Goal: Check status: Check status

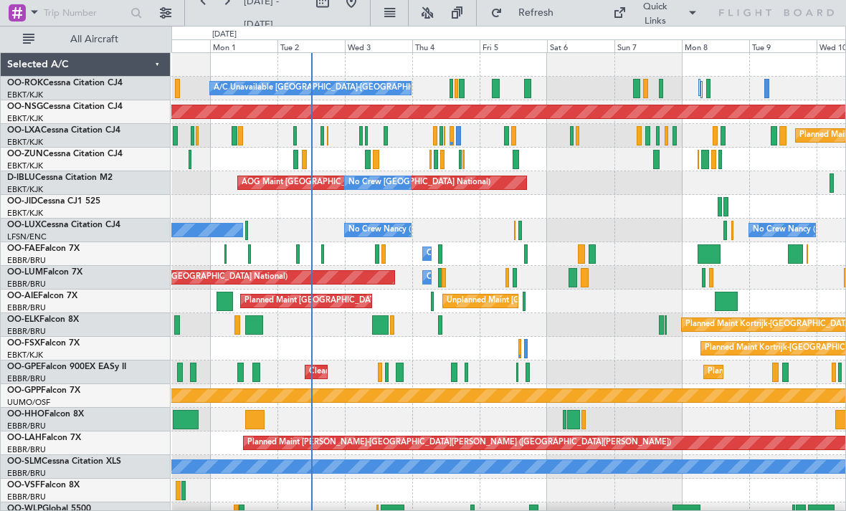
click at [637, 133] on div at bounding box center [639, 135] width 5 height 19
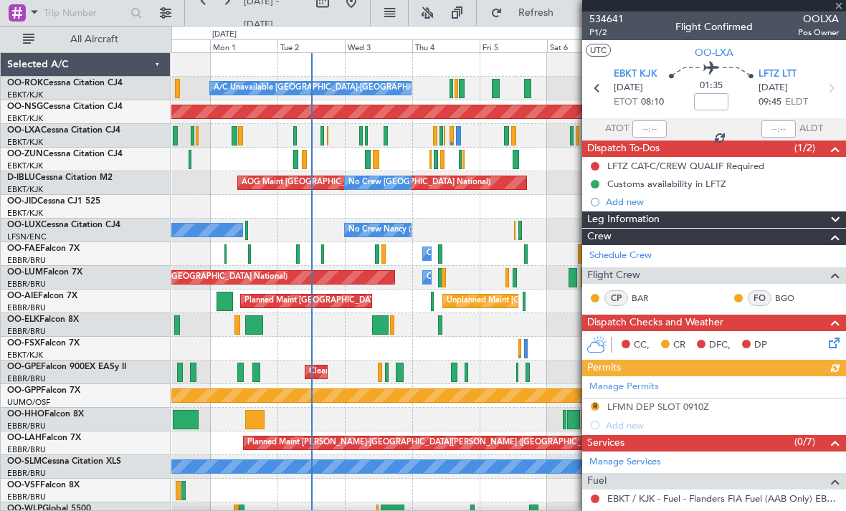
click at [838, 5] on div at bounding box center [714, 5] width 264 height 11
click at [842, 6] on span at bounding box center [839, 6] width 14 height 13
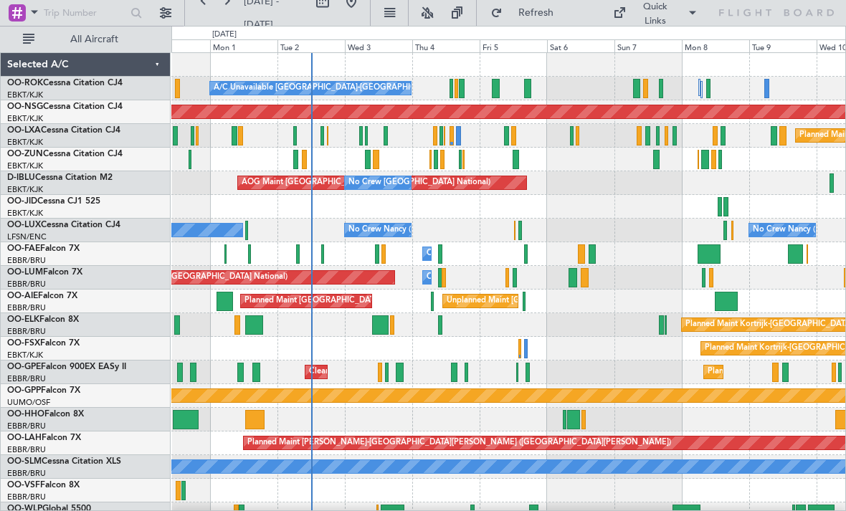
click at [665, 134] on div at bounding box center [666, 135] width 3 height 19
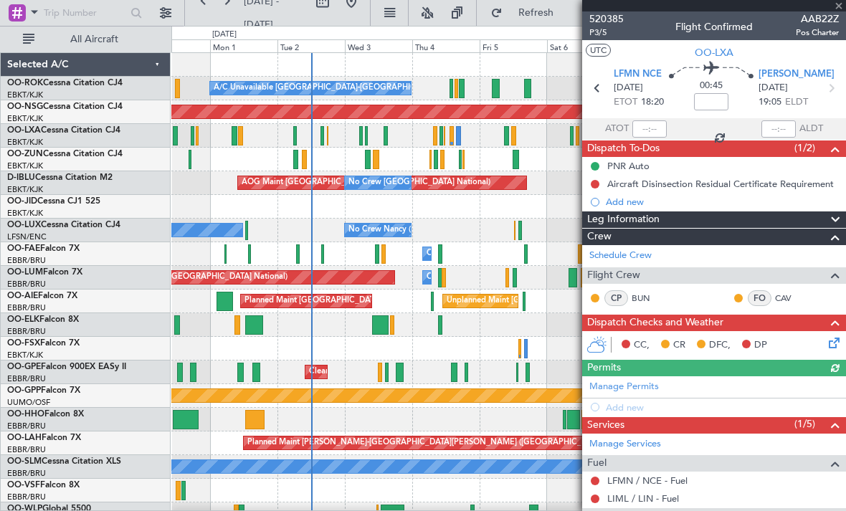
click at [840, 3] on div at bounding box center [714, 5] width 264 height 11
click at [833, 7] on span at bounding box center [839, 6] width 14 height 13
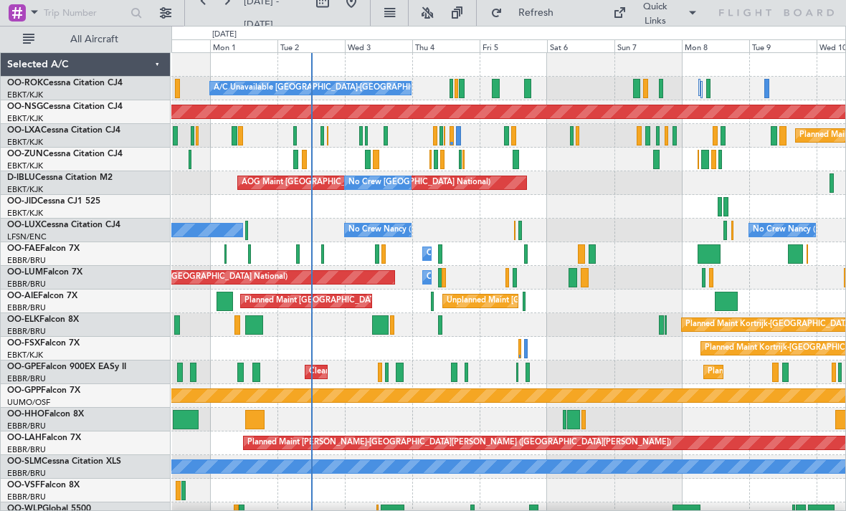
click at [667, 148] on div "Planned Maint Kortrijk-[GEOGRAPHIC_DATA]" at bounding box center [508, 160] width 674 height 24
click at [659, 138] on div at bounding box center [658, 135] width 4 height 19
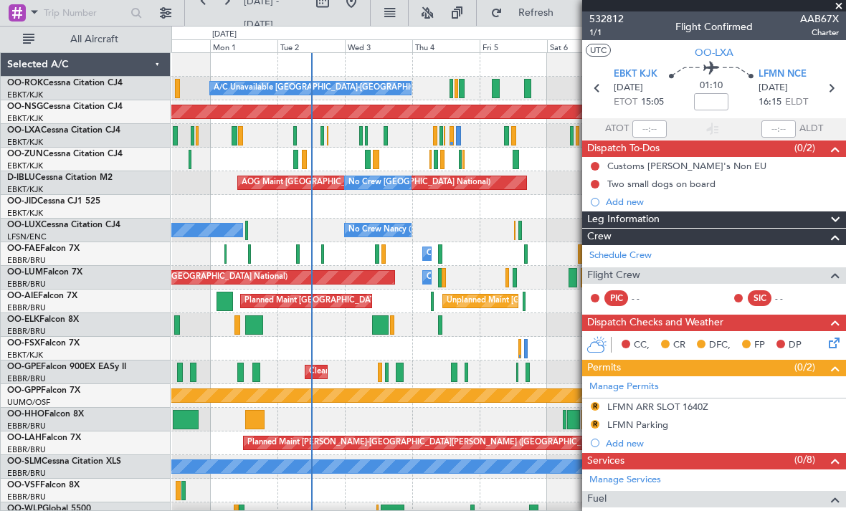
click at [842, 4] on span at bounding box center [839, 6] width 14 height 13
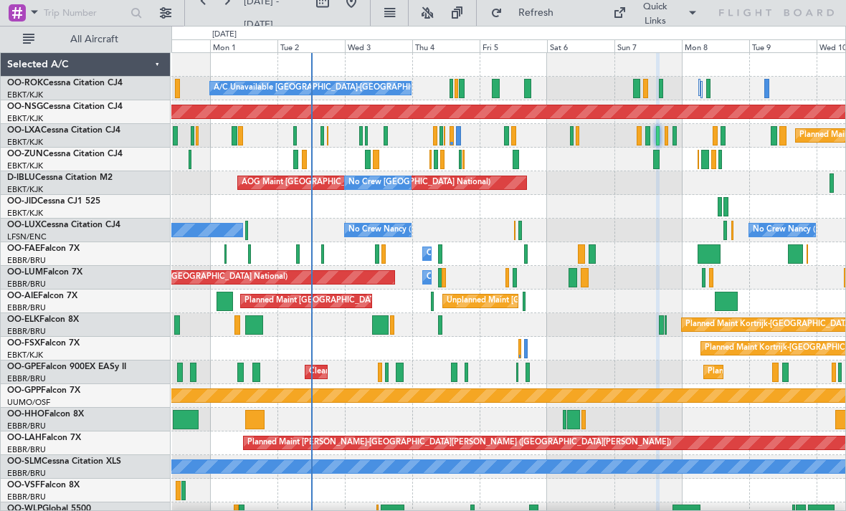
type input "0"
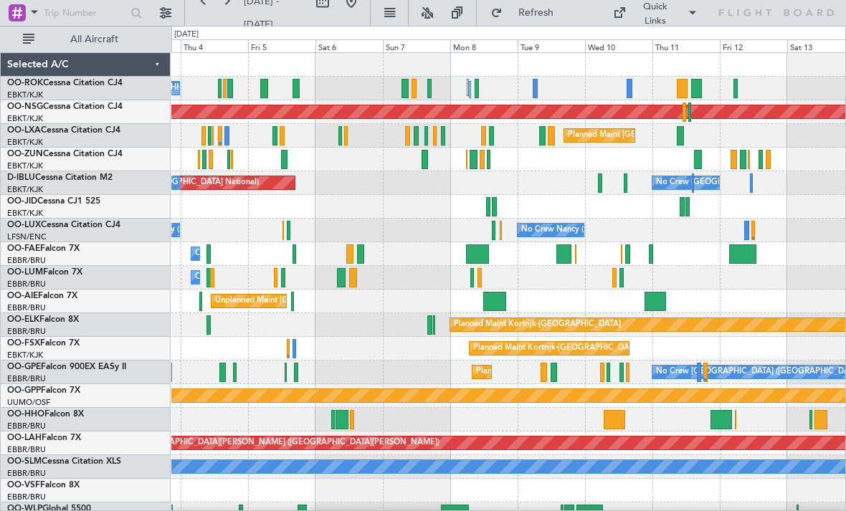
click at [695, 92] on div at bounding box center [696, 88] width 11 height 19
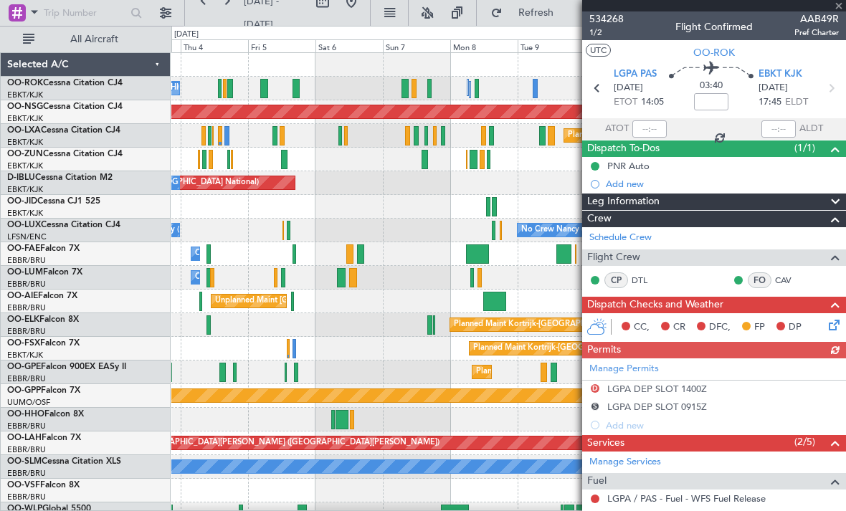
click at [842, 4] on div at bounding box center [714, 5] width 264 height 11
click at [838, 1] on span at bounding box center [839, 6] width 14 height 13
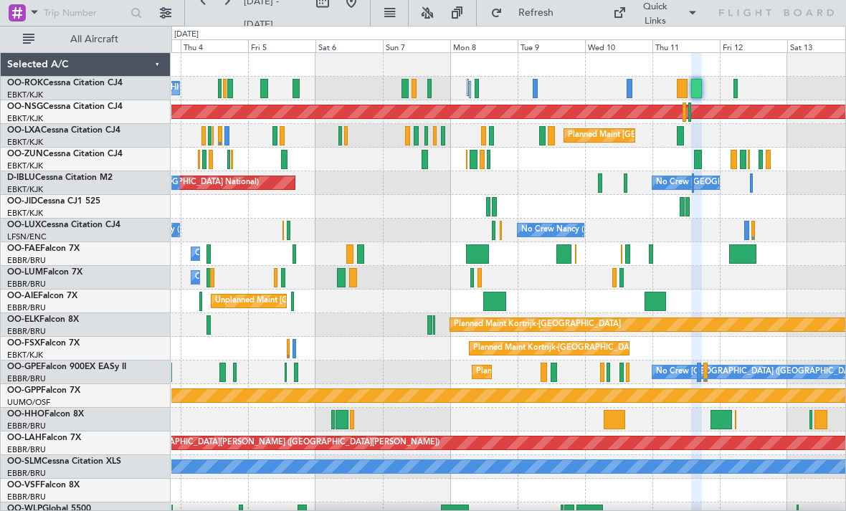
type input "0"
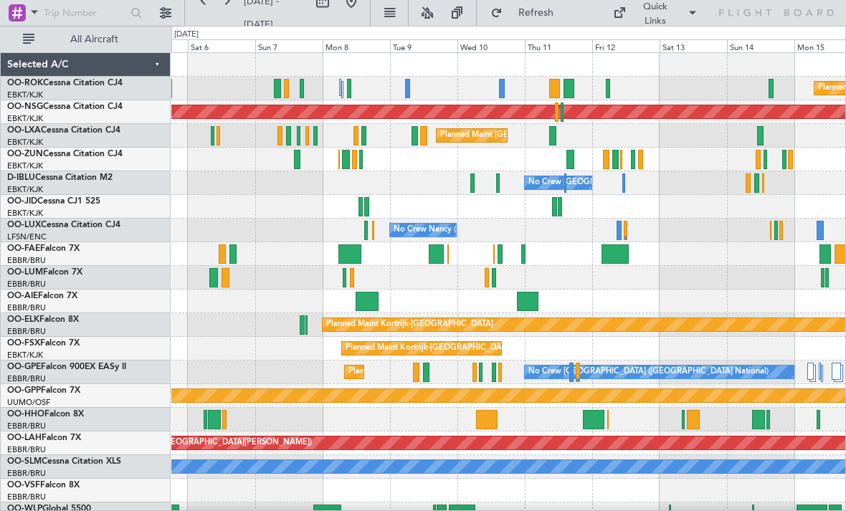
click at [367, 207] on div at bounding box center [366, 206] width 4 height 19
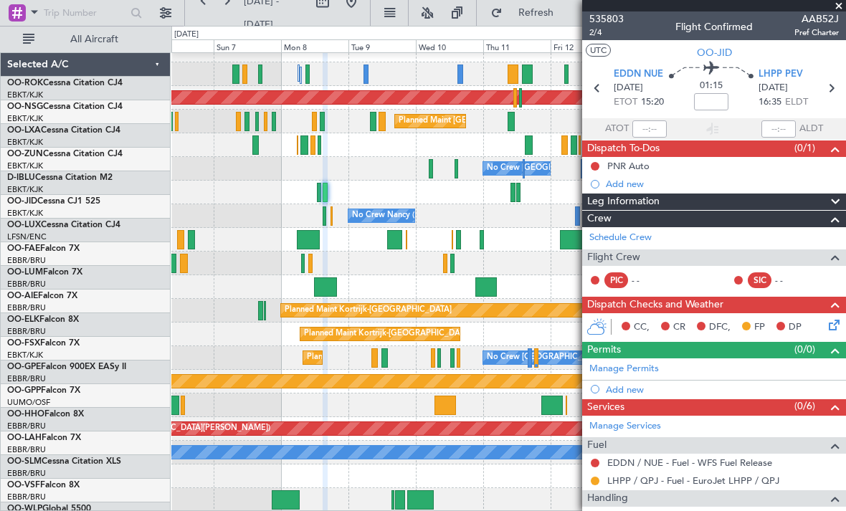
scroll to position [14, 0]
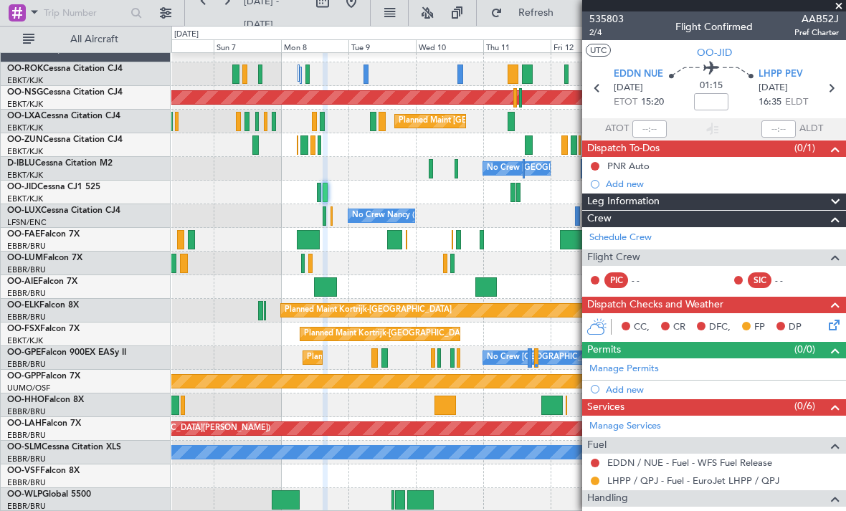
click at [840, 7] on span at bounding box center [839, 6] width 14 height 13
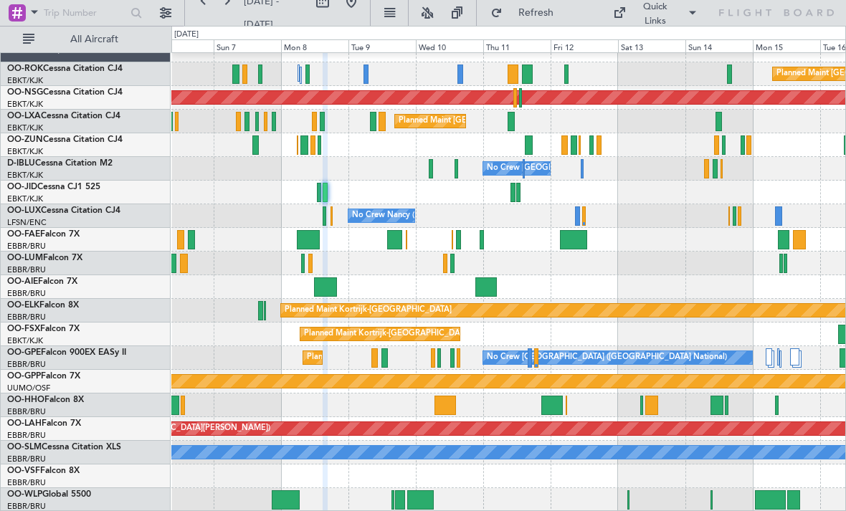
type input "0"
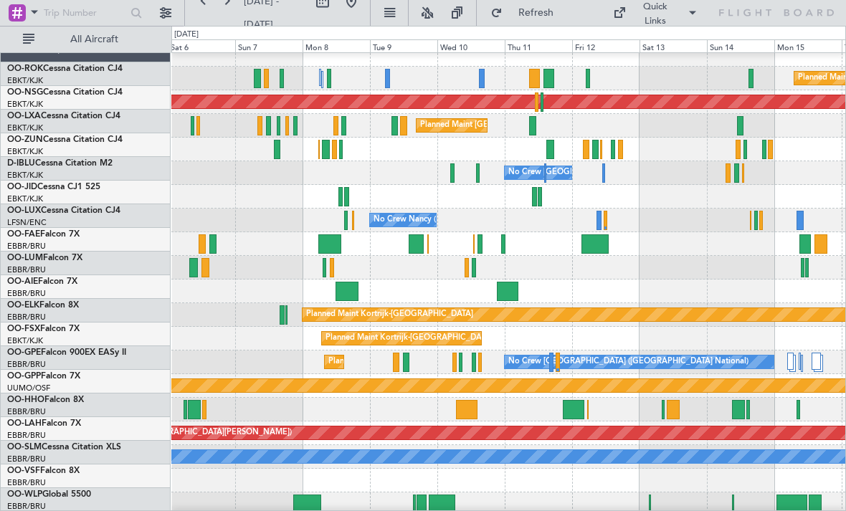
scroll to position [0, 0]
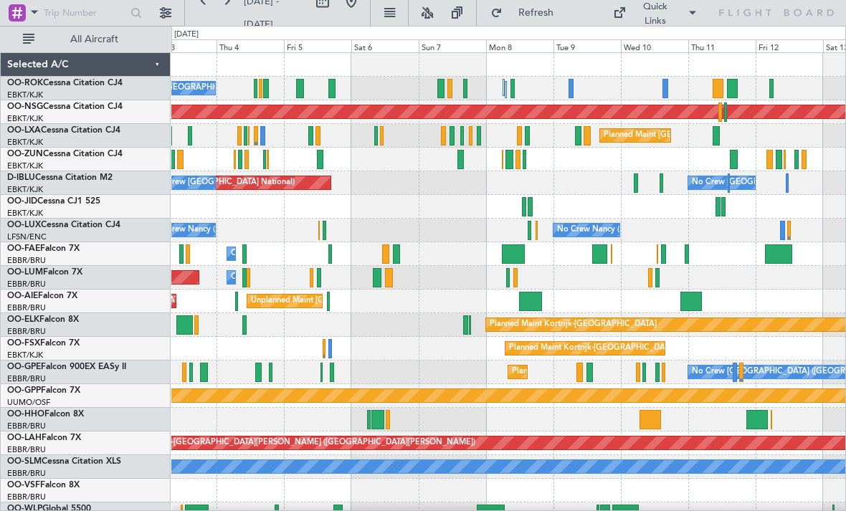
click at [541, 22] on button "Refresh" at bounding box center [527, 12] width 86 height 23
click at [461, 141] on div at bounding box center [462, 135] width 4 height 19
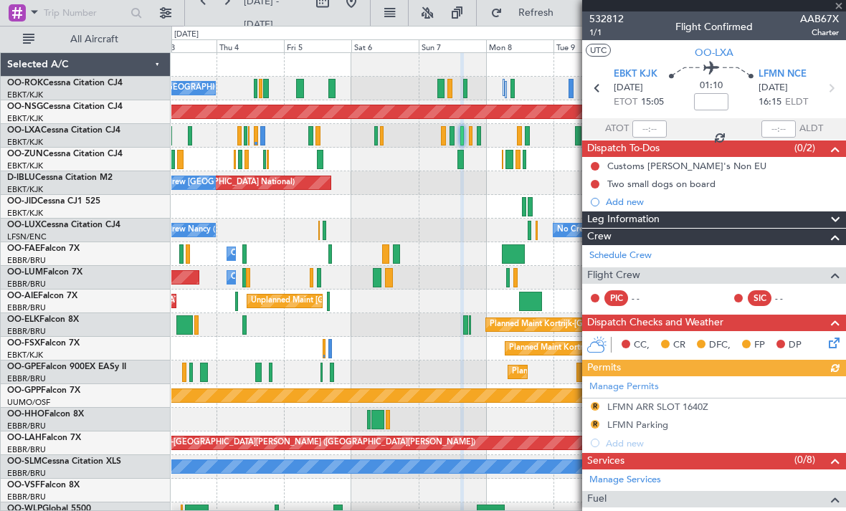
click at [837, 6] on div at bounding box center [714, 5] width 264 height 11
click at [836, 6] on div at bounding box center [714, 5] width 264 height 11
click at [837, 3] on span at bounding box center [839, 6] width 14 height 13
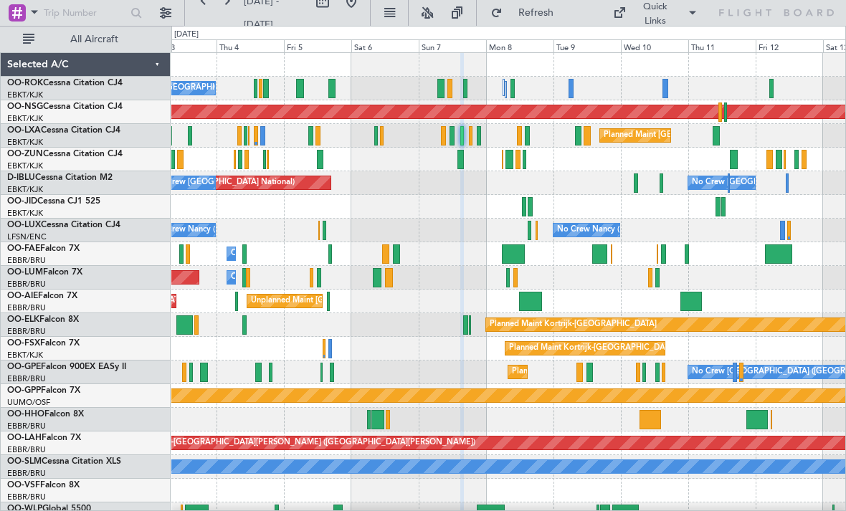
type input "0"
click at [436, 139] on div "Planned Maint [GEOGRAPHIC_DATA] ([GEOGRAPHIC_DATA] National)" at bounding box center [508, 136] width 674 height 24
click at [445, 136] on div at bounding box center [443, 135] width 5 height 19
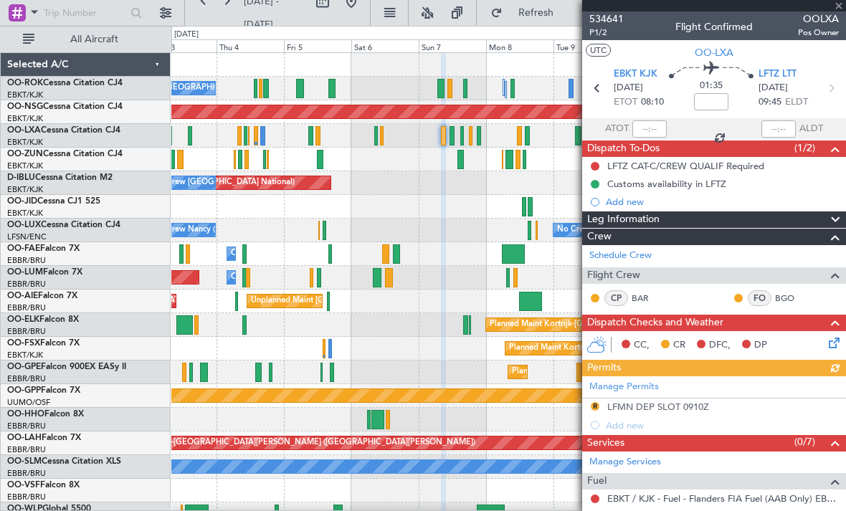
click at [838, 6] on div at bounding box center [714, 5] width 264 height 11
click at [839, 5] on span at bounding box center [839, 6] width 14 height 13
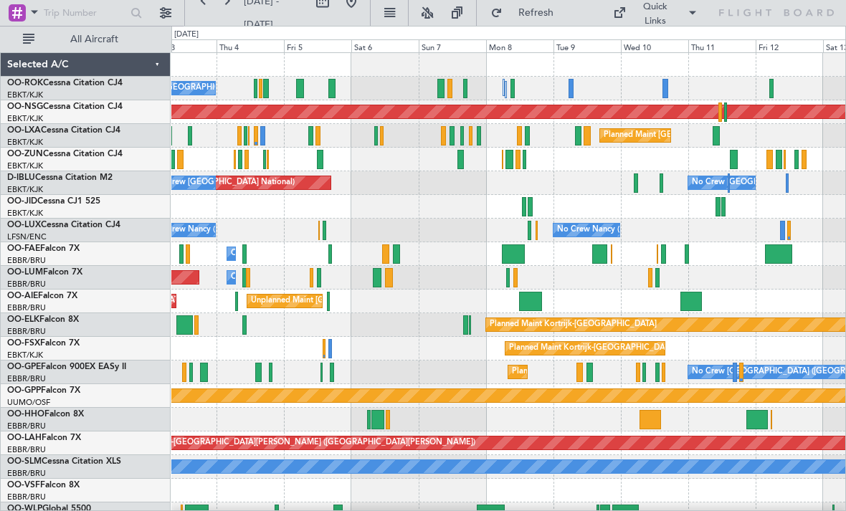
click at [478, 138] on div at bounding box center [479, 135] width 4 height 19
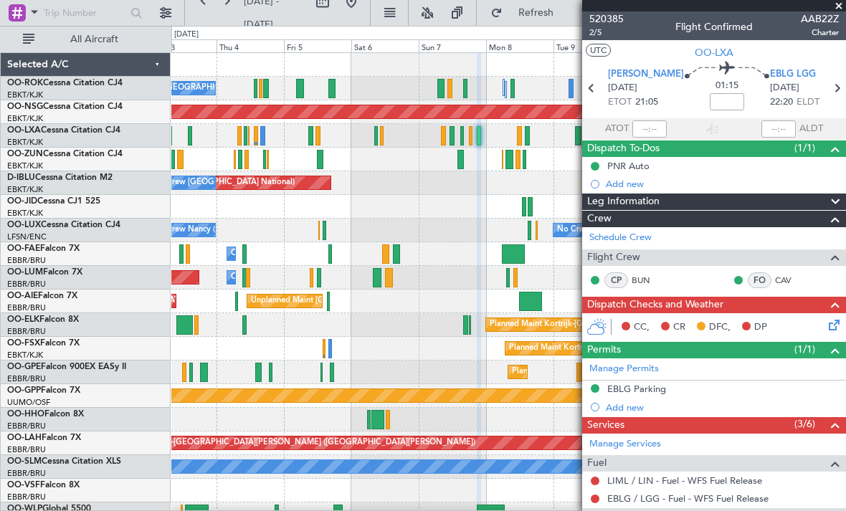
click at [842, 6] on span at bounding box center [839, 6] width 14 height 13
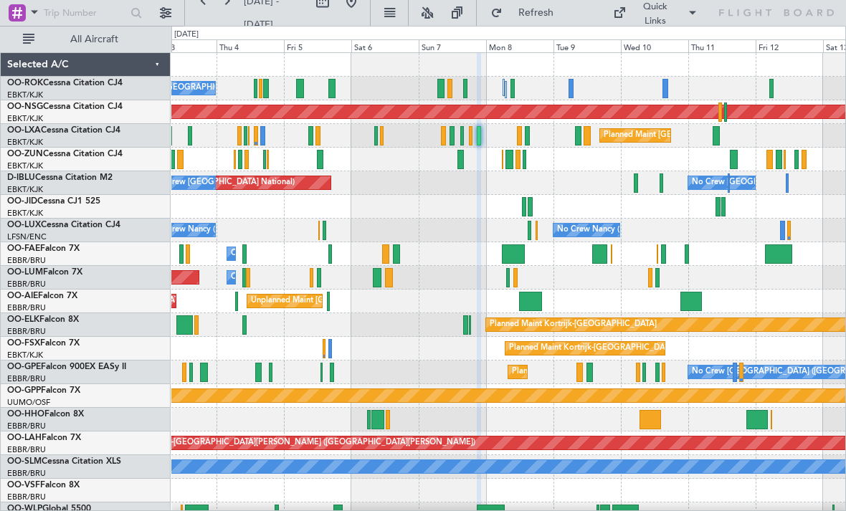
type input "0"
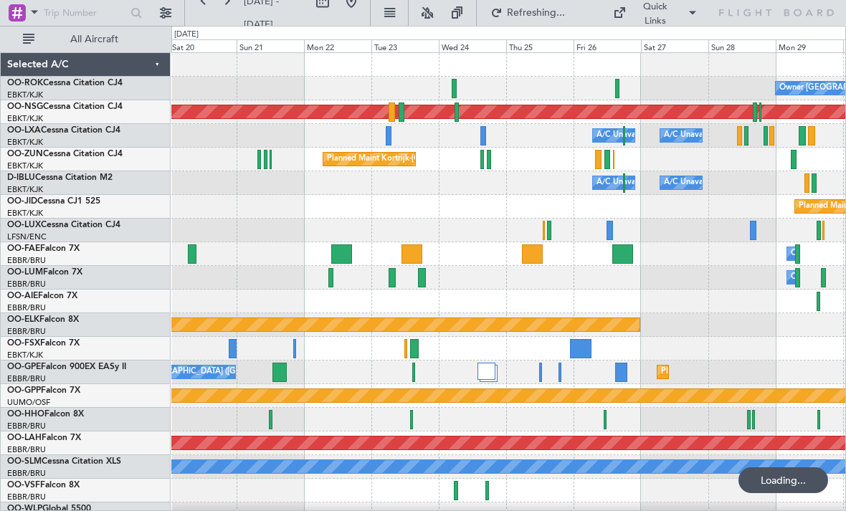
click at [483, 160] on div at bounding box center [482, 159] width 4 height 19
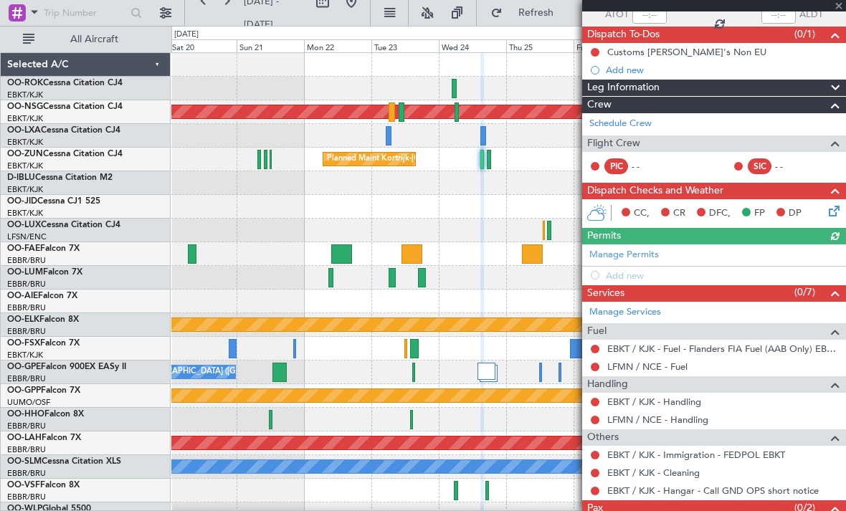
scroll to position [113, 0]
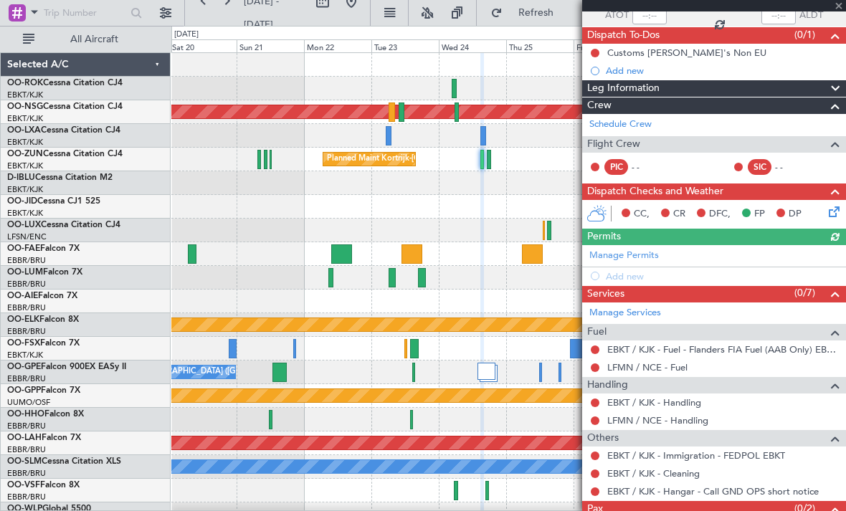
click at [840, 6] on span at bounding box center [839, 6] width 14 height 13
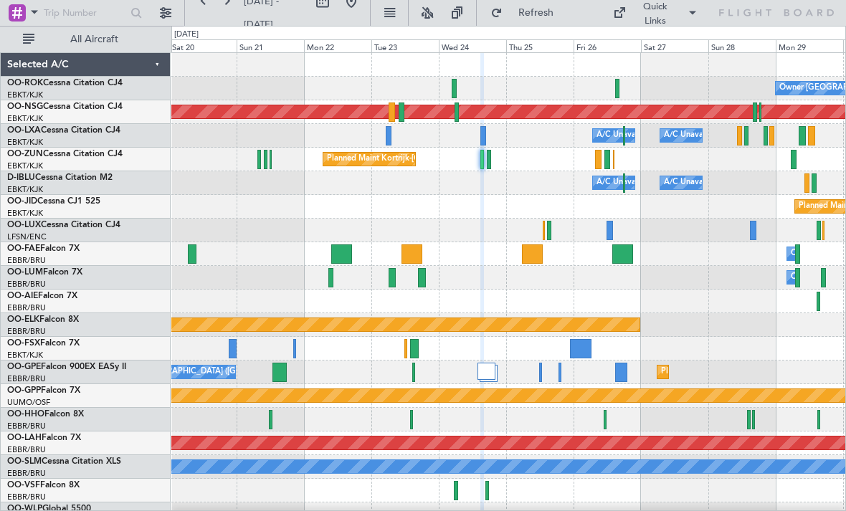
type input "0"
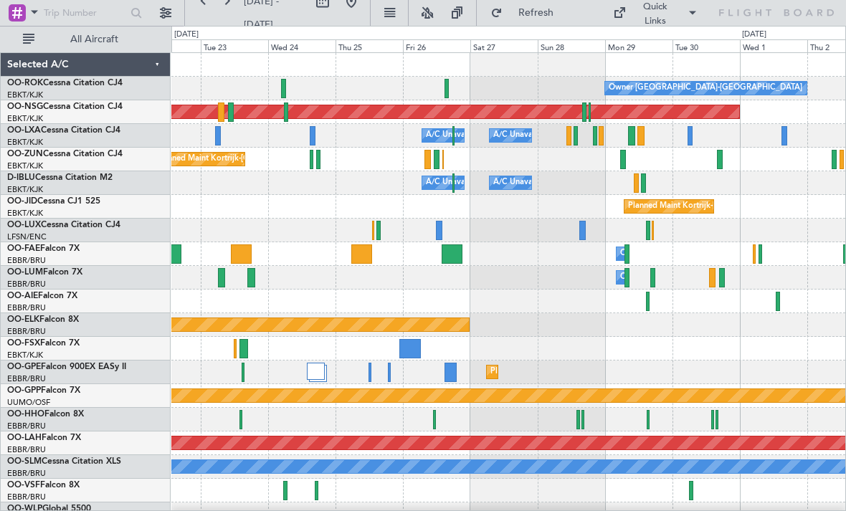
click at [583, 115] on div at bounding box center [584, 112] width 4 height 19
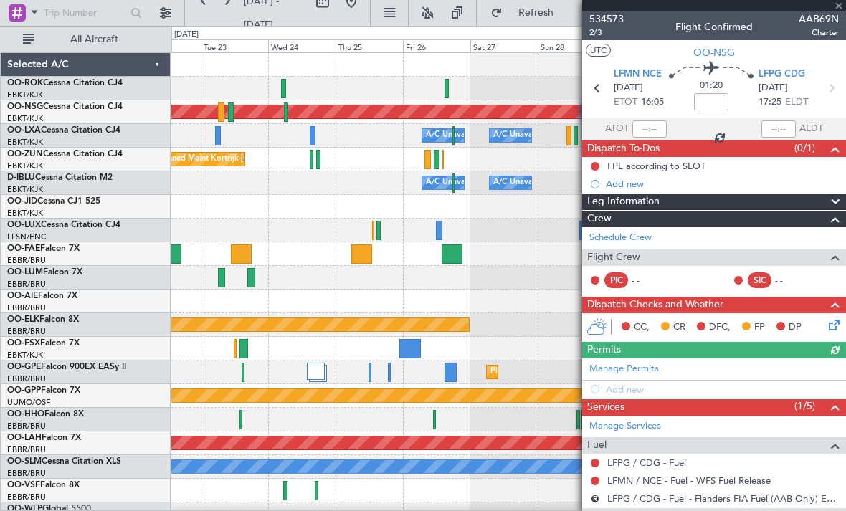
click at [841, 6] on div at bounding box center [714, 5] width 264 height 11
click at [842, 6] on span at bounding box center [839, 6] width 14 height 13
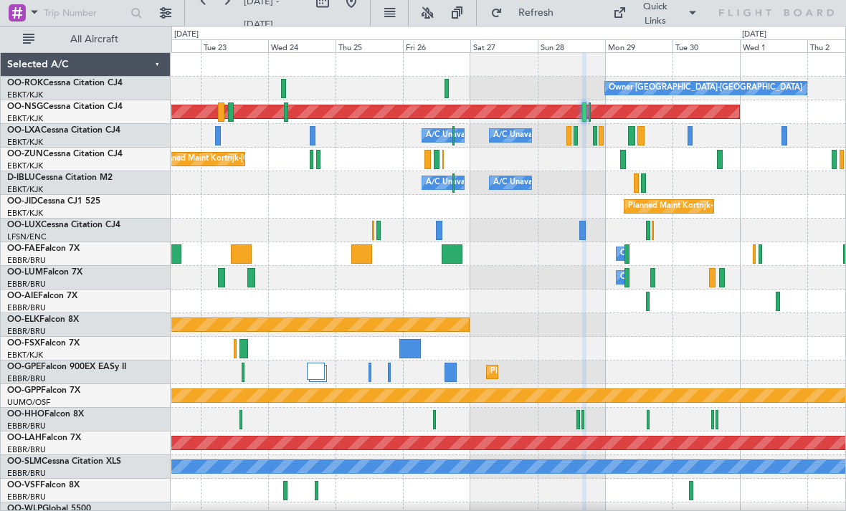
type input "0"
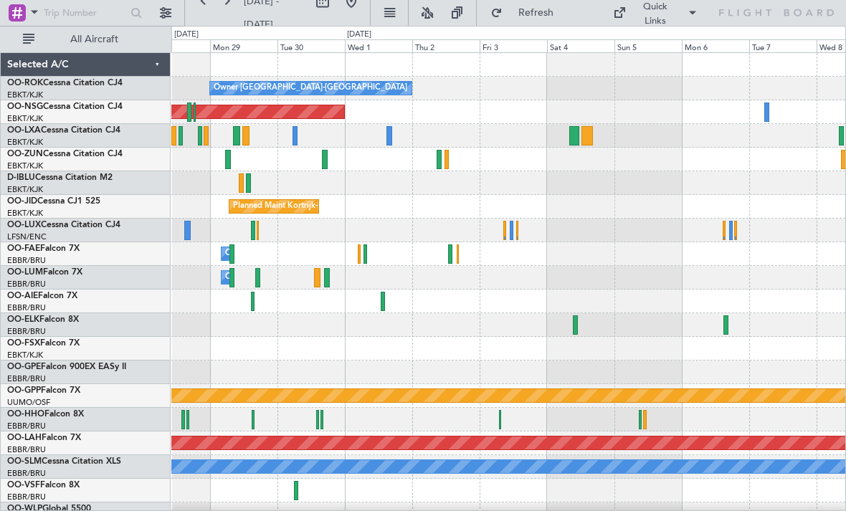
click at [569, 137] on div at bounding box center [574, 135] width 10 height 19
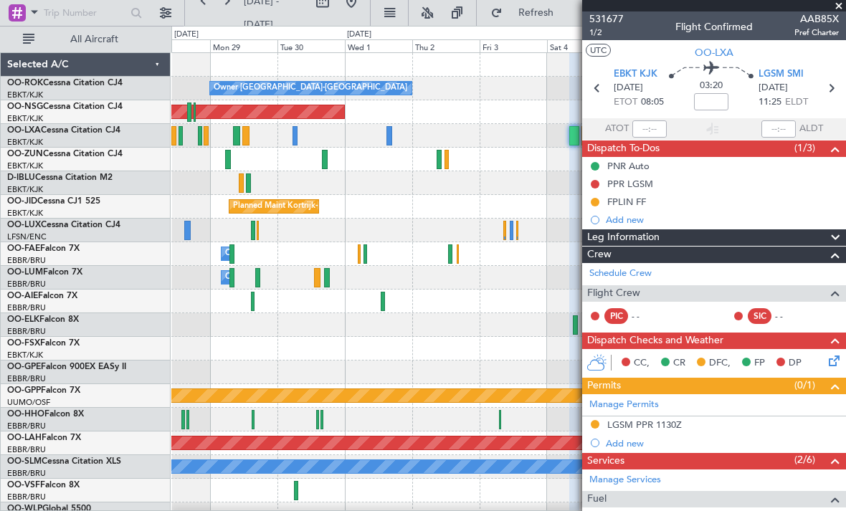
click at [838, 8] on span at bounding box center [839, 6] width 14 height 13
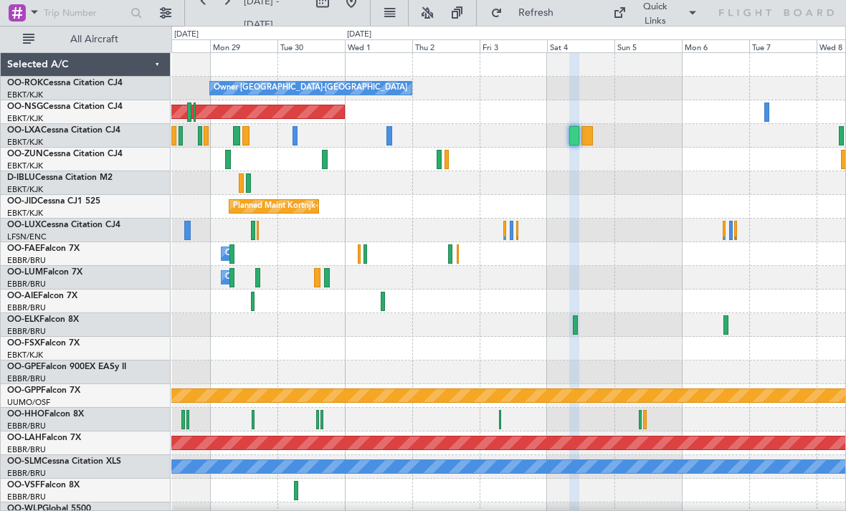
type input "0"
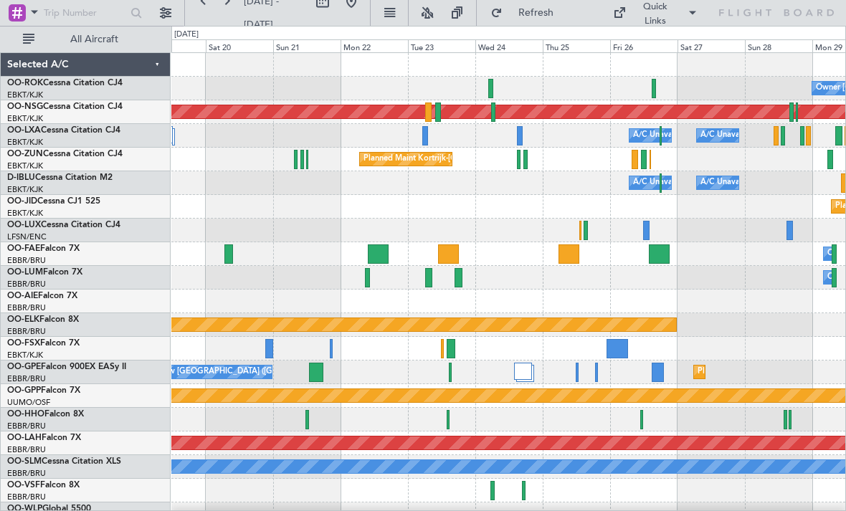
scroll to position [4, 0]
